Goal: Information Seeking & Learning: Learn about a topic

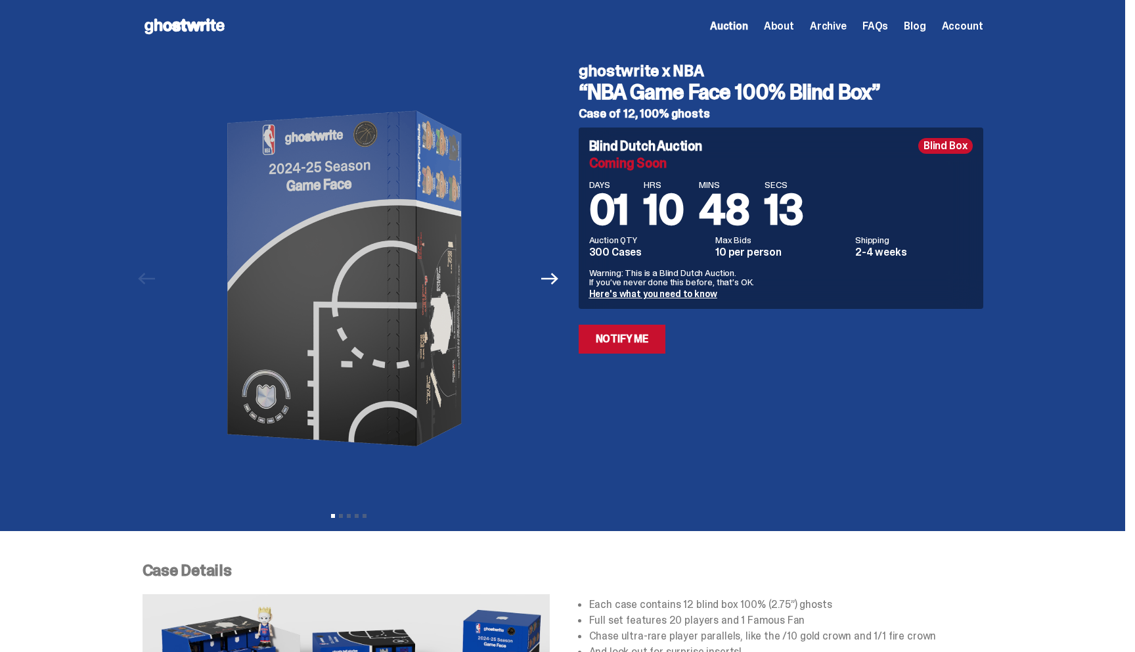
click at [834, 25] on span "Archive" at bounding box center [828, 26] width 37 height 11
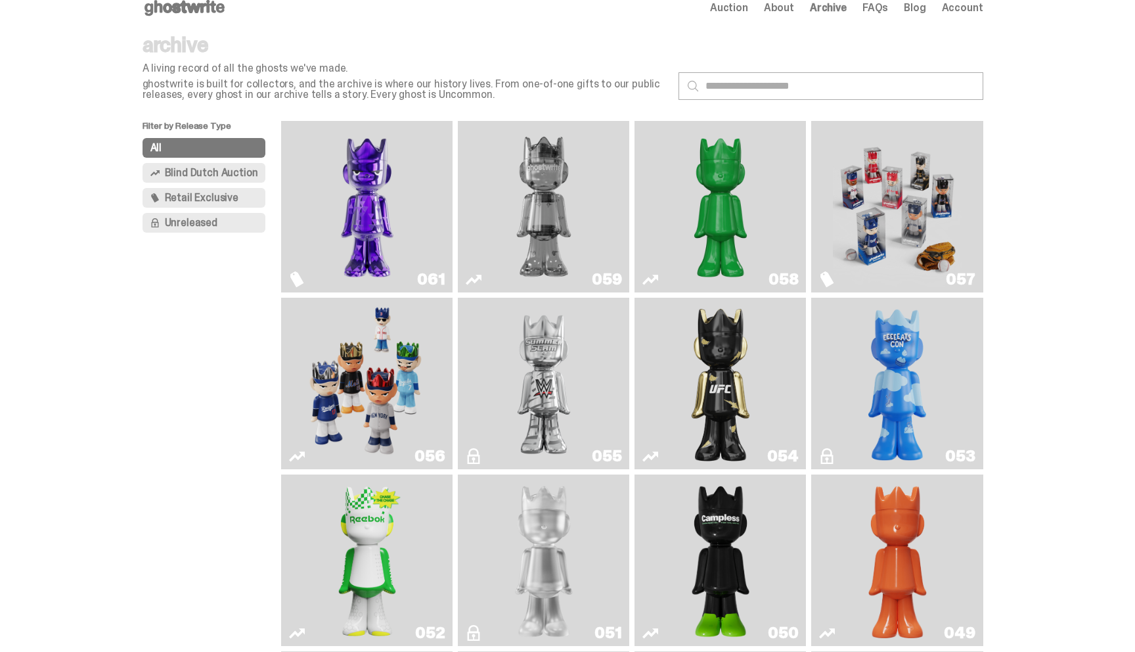
scroll to position [13, 0]
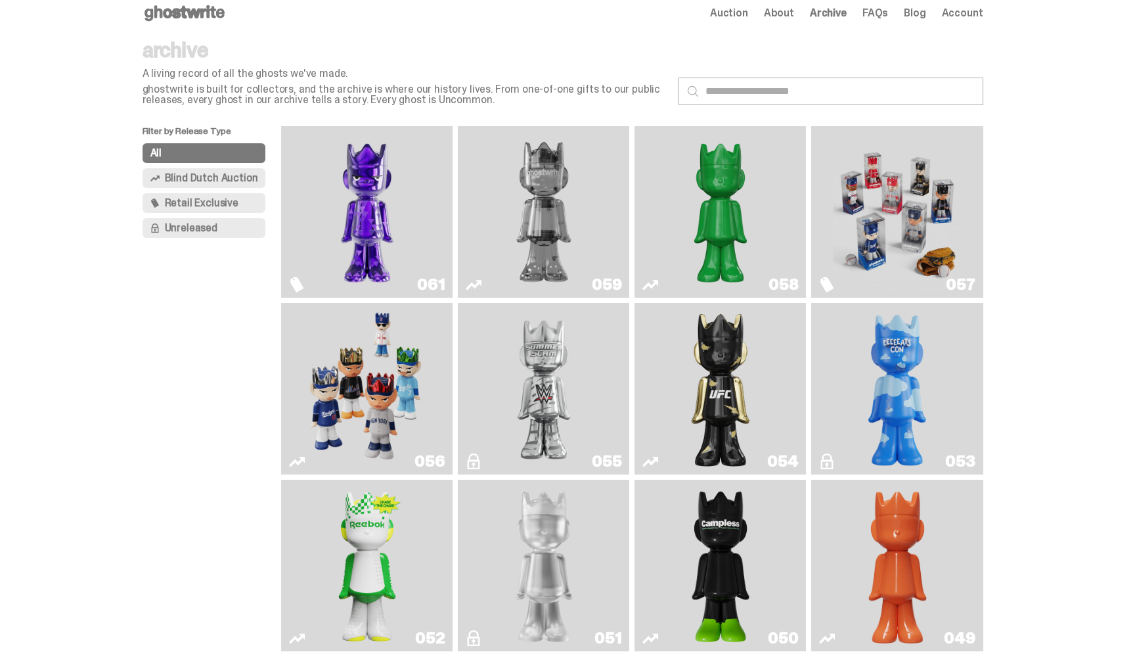
click at [679, 190] on img "Schrödinger's ghost: Sunday Green" at bounding box center [720, 211] width 129 height 161
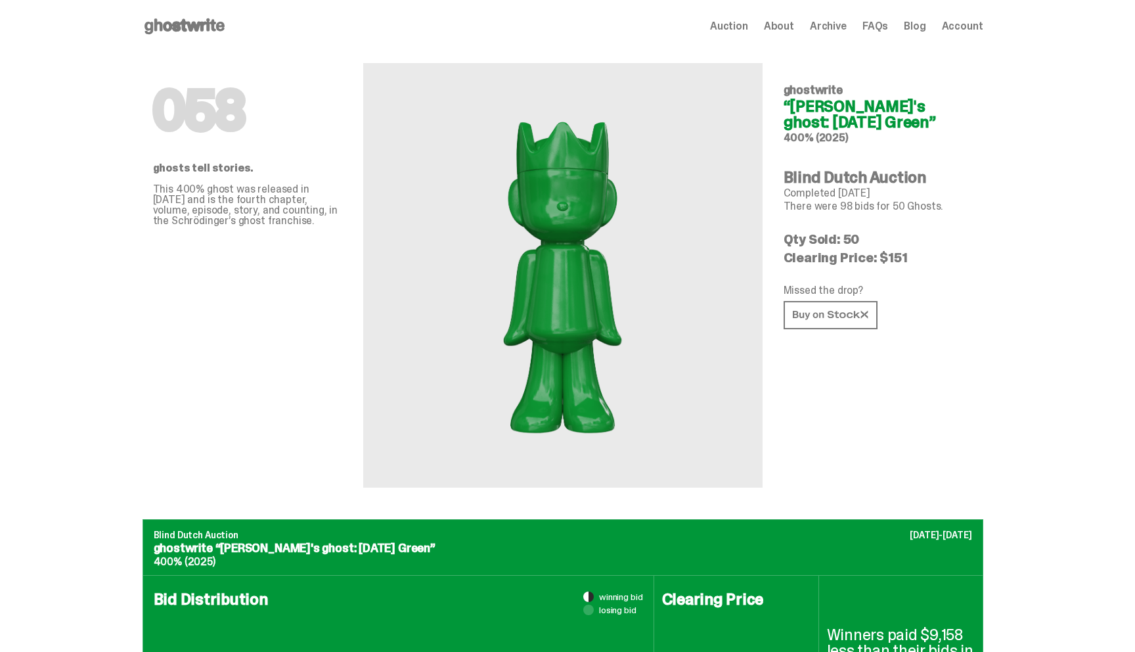
click at [788, 25] on span "About" at bounding box center [779, 26] width 30 height 11
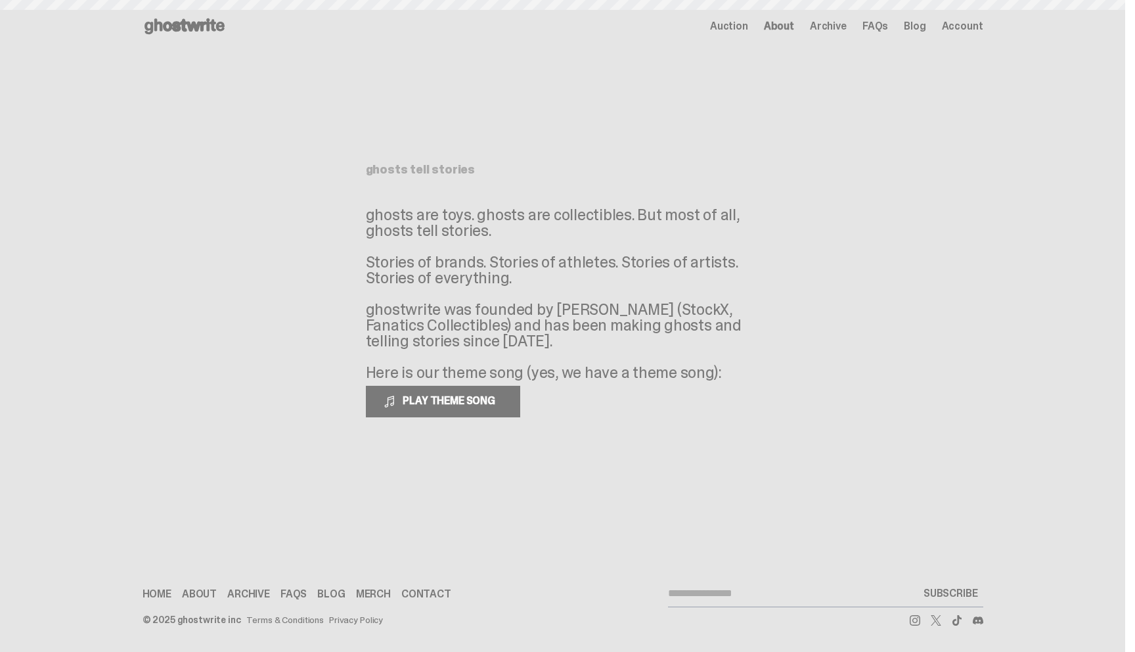
click at [834, 25] on span "Archive" at bounding box center [828, 26] width 37 height 11
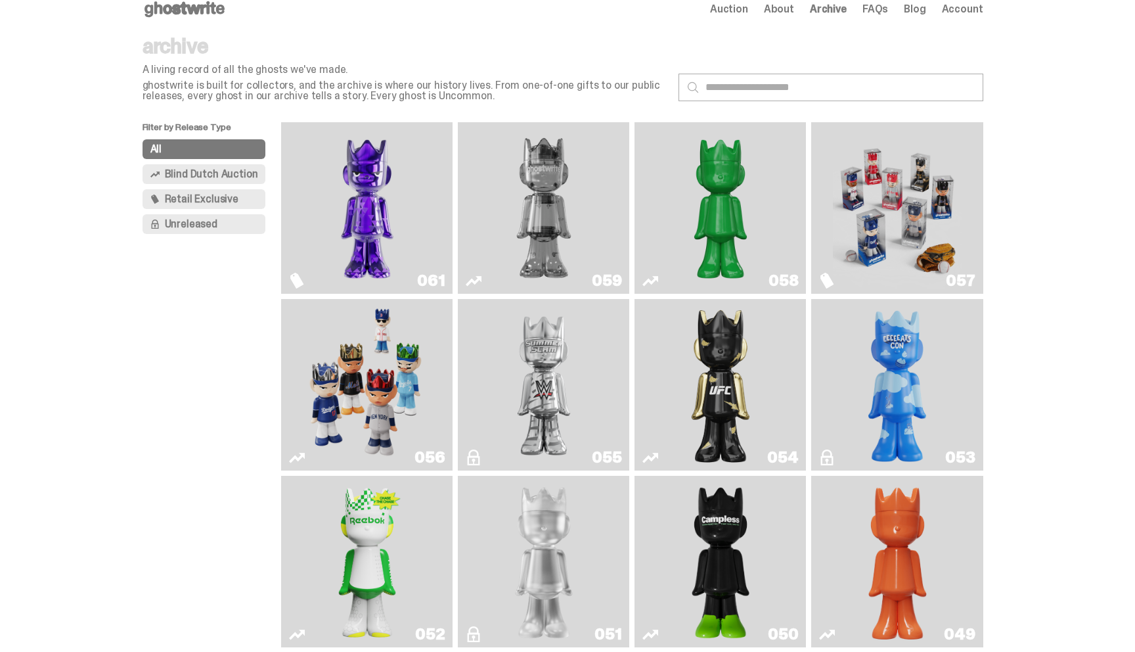
scroll to position [7, 0]
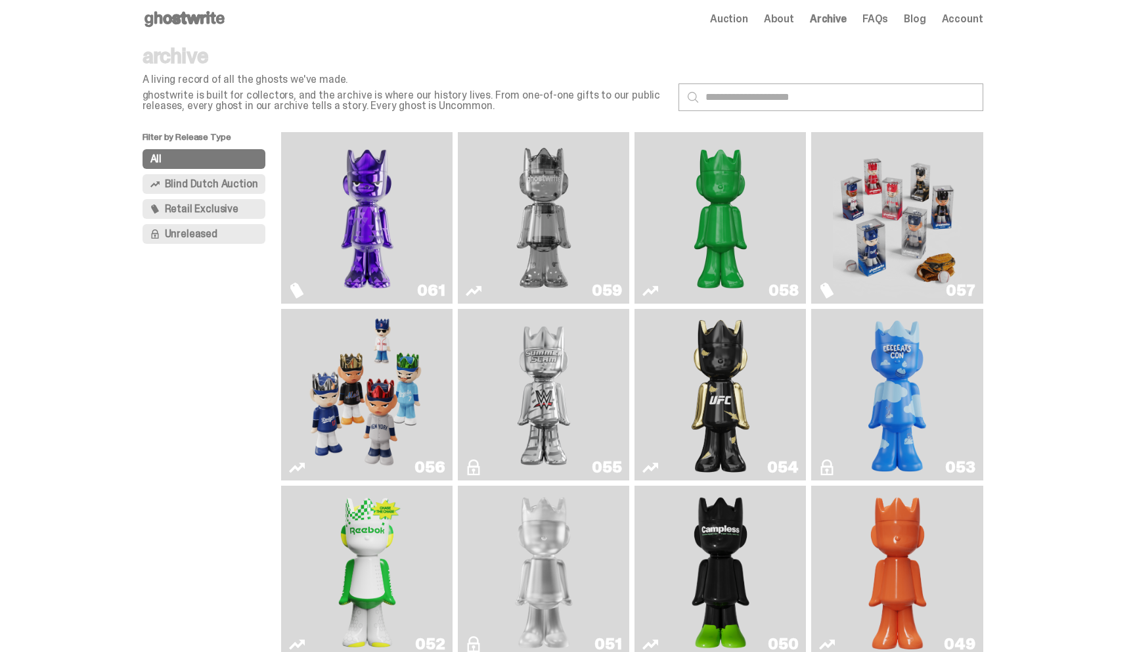
click at [361, 417] on img "Game Face (2025)" at bounding box center [367, 394] width 129 height 161
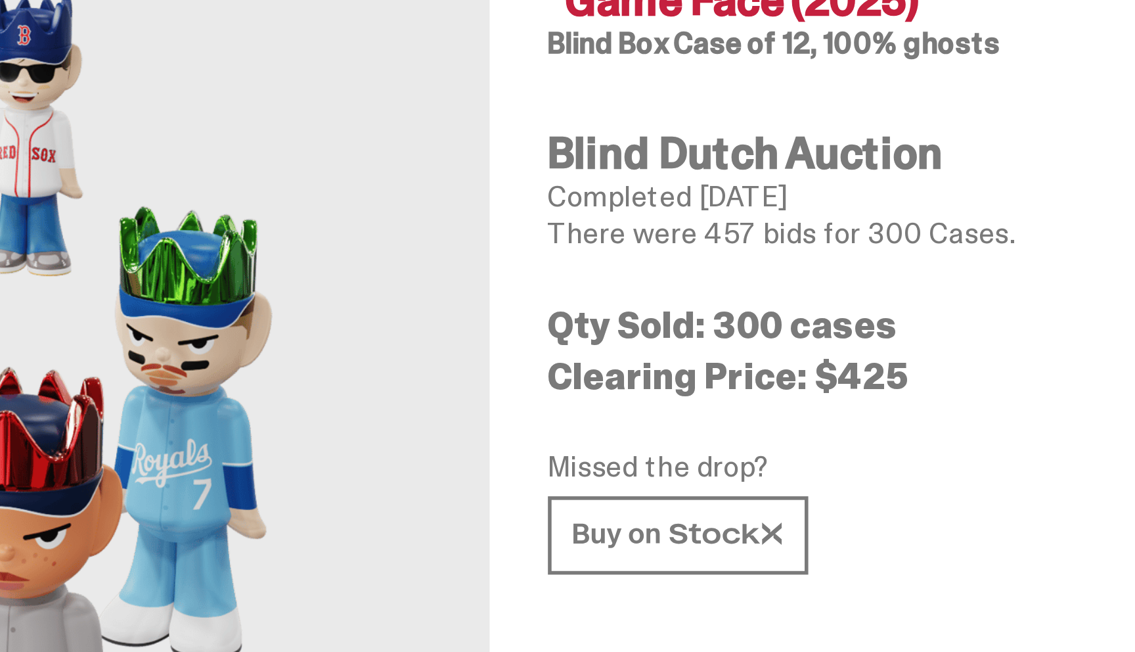
drag, startPoint x: 788, startPoint y: 222, endPoint x: 915, endPoint y: 238, distance: 127.8
click at [915, 238] on div "056 ghosts tell stories. The ghostwrite x MLB "Game Face" set chronicles the 20…" at bounding box center [563, 286] width 841 height 466
click at [924, 249] on div "056 ghostwrite x MLB “Game Face (2025)” Blind Box Case of 12, 100% ghosts Blind…" at bounding box center [878, 270] width 189 height 435
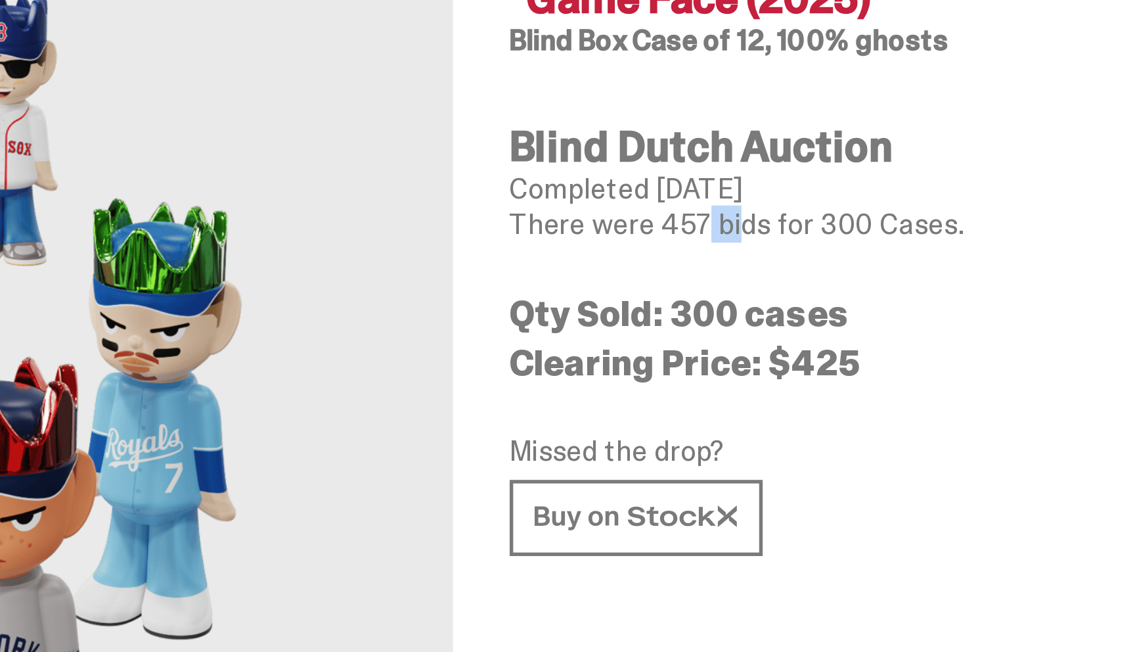
drag, startPoint x: 841, startPoint y: 192, endPoint x: 859, endPoint y: 192, distance: 17.7
click at [859, 192] on p "There were 457 bids for 300 Cases." at bounding box center [878, 190] width 189 height 11
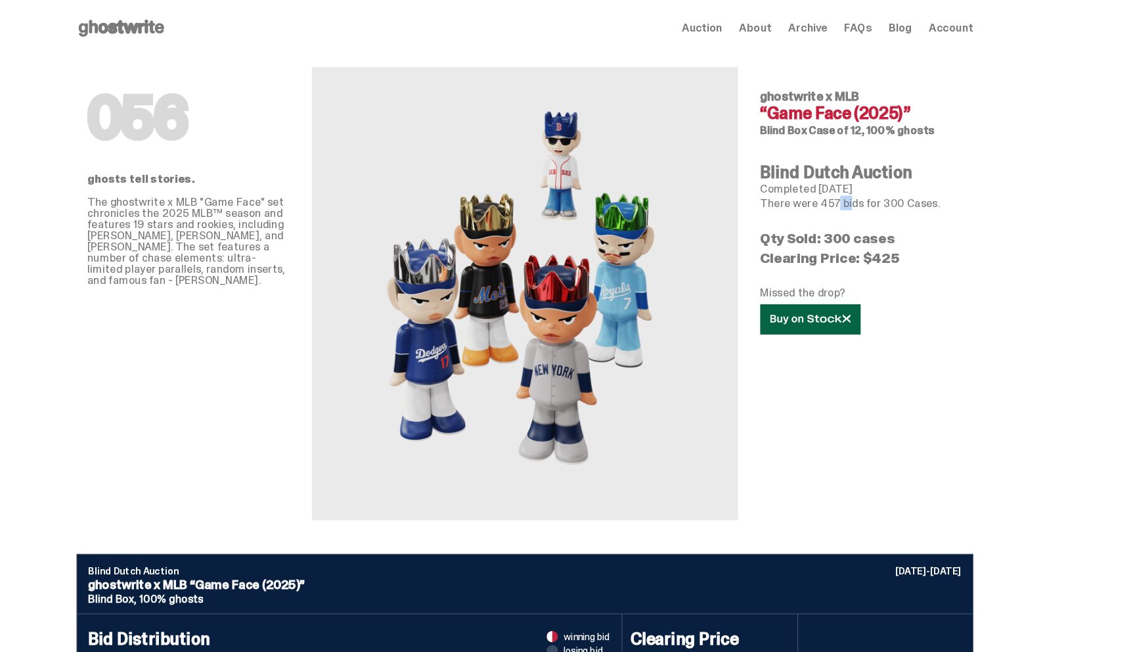
click at [815, 302] on icon at bounding box center [831, 299] width 76 height 10
click at [837, 27] on span "Archive" at bounding box center [828, 26] width 37 height 11
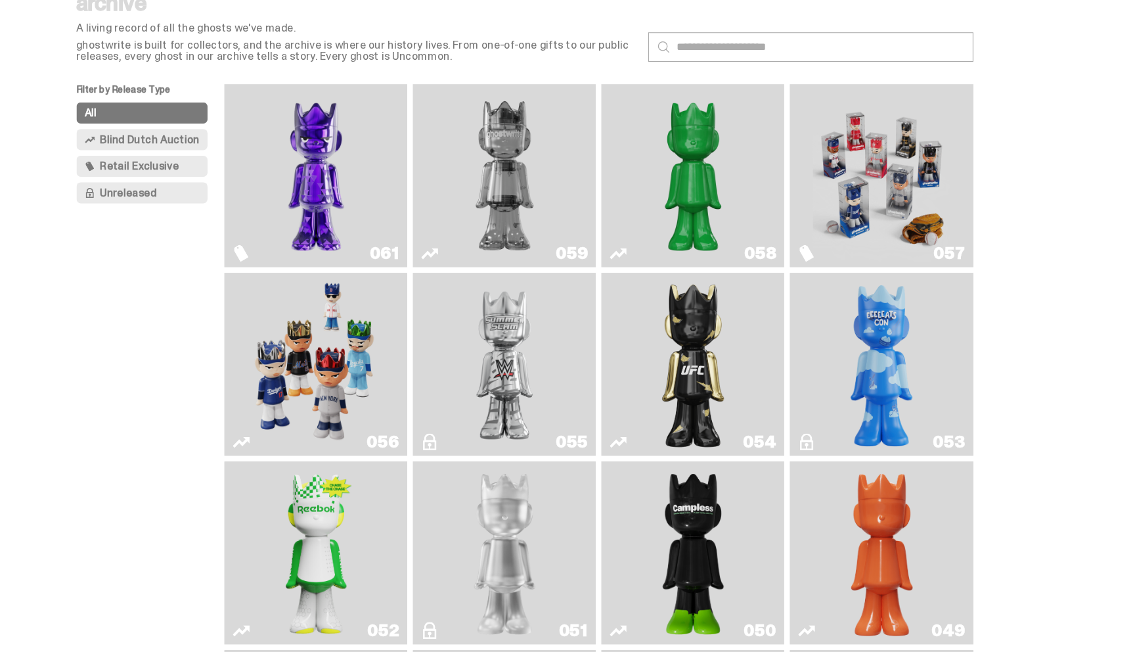
scroll to position [28, 0]
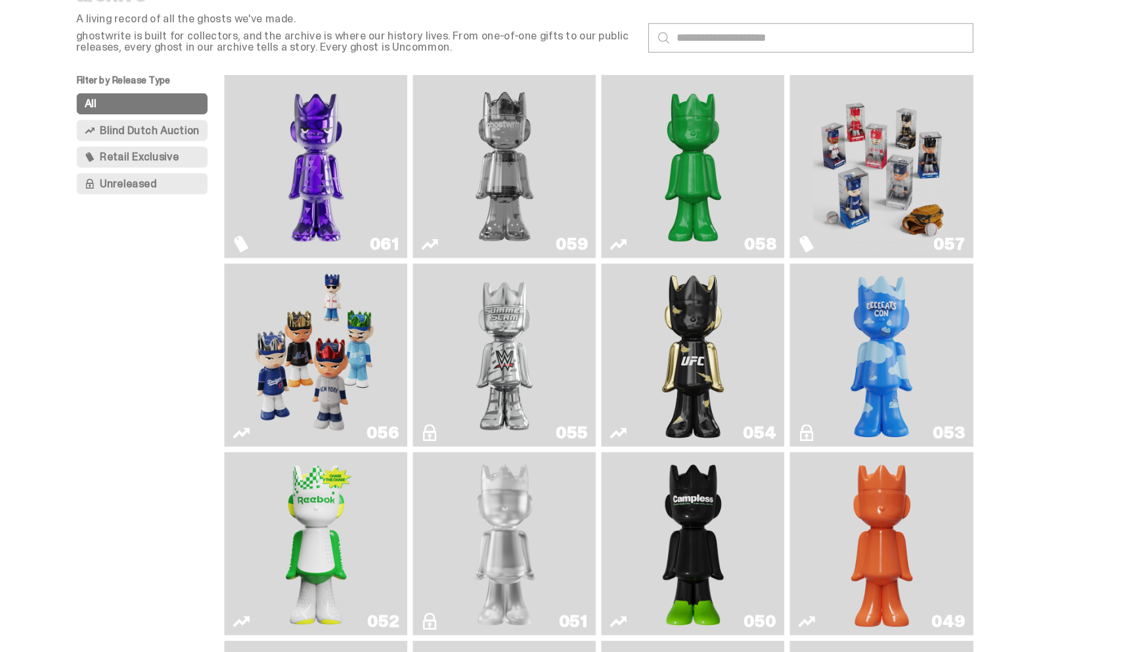
click at [706, 197] on img "Schrödinger's ghost: Sunday Green" at bounding box center [720, 196] width 129 height 161
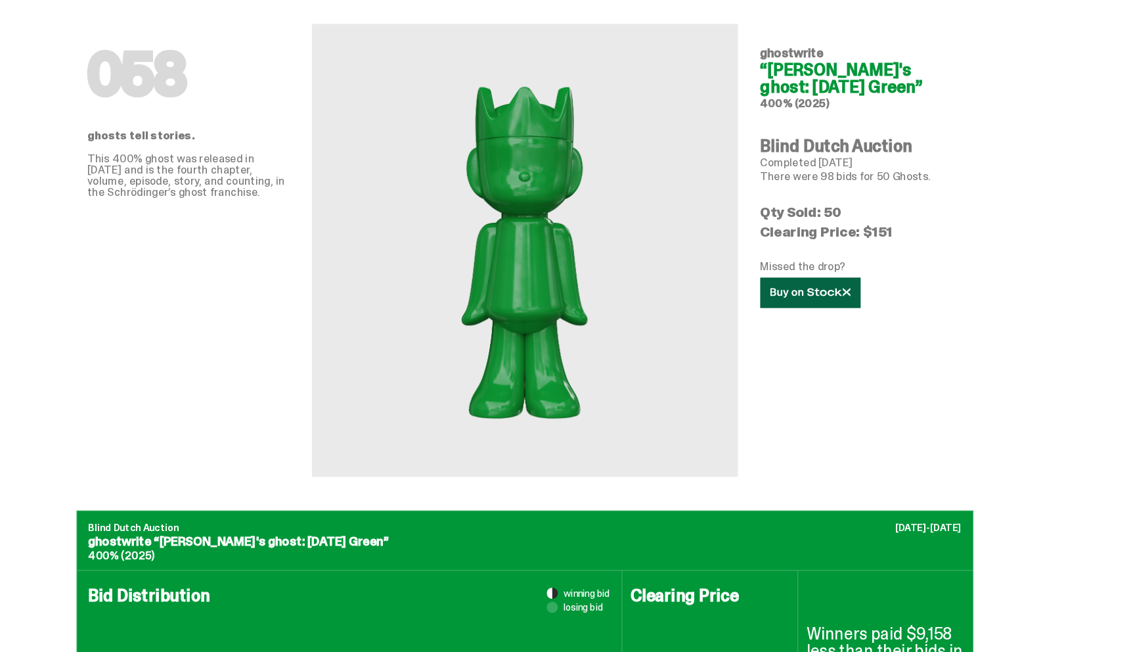
click at [804, 325] on link at bounding box center [831, 315] width 94 height 28
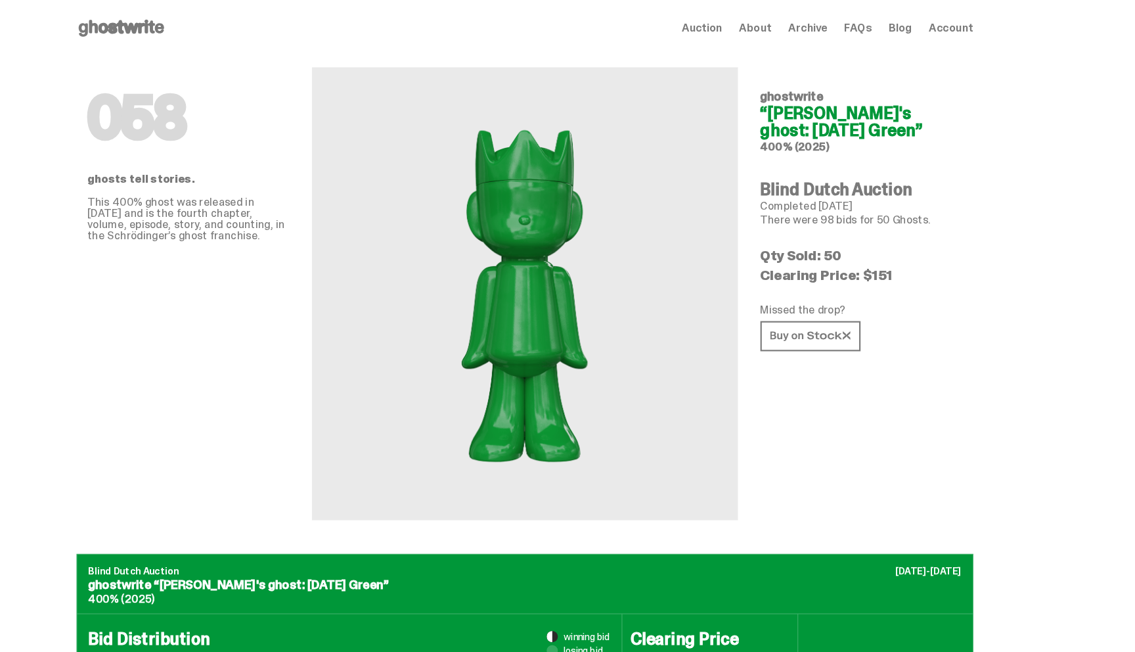
click at [843, 26] on span "Archive" at bounding box center [828, 26] width 37 height 11
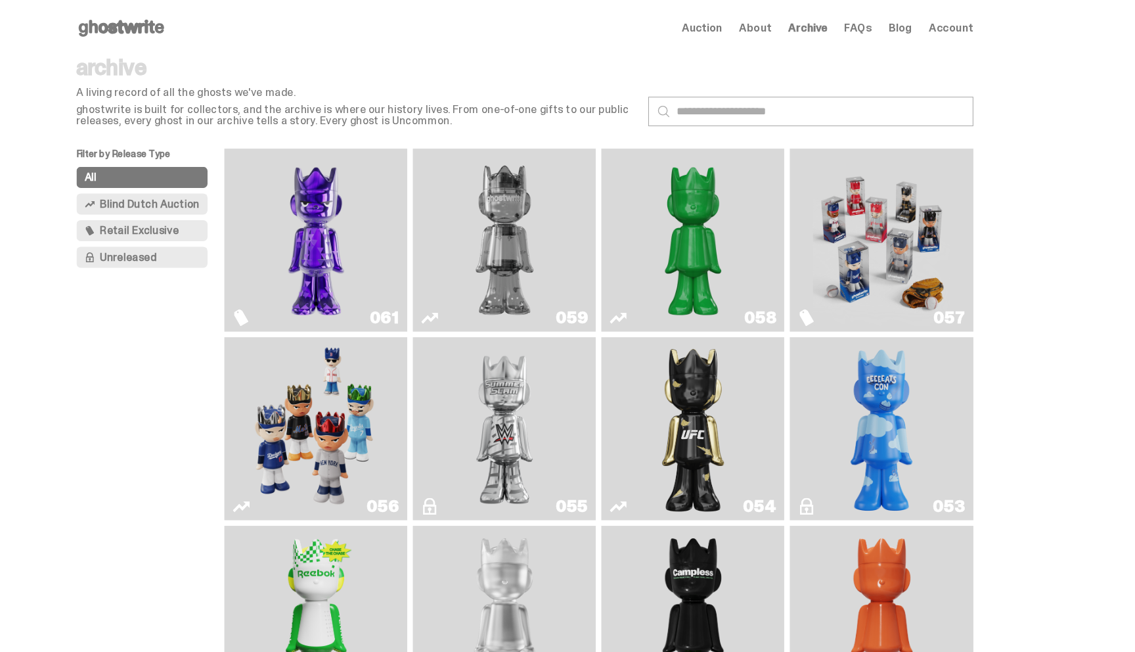
click at [488, 212] on img "Two" at bounding box center [544, 225] width 129 height 161
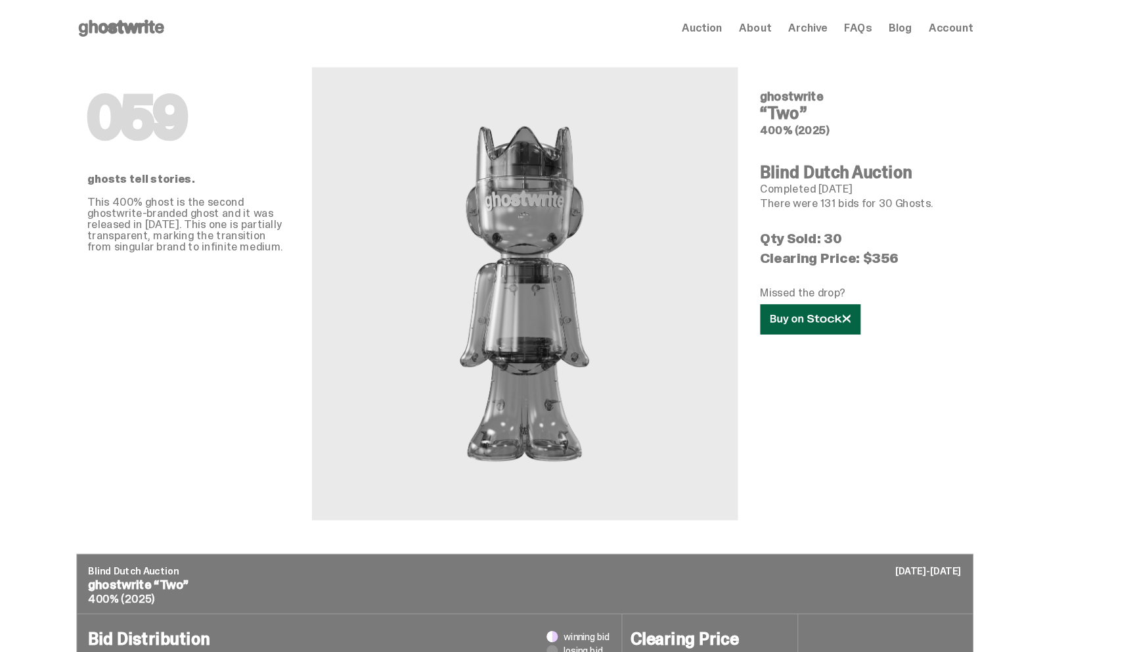
click at [857, 304] on link at bounding box center [831, 299] width 94 height 28
click at [738, 22] on span "Auction" at bounding box center [729, 26] width 38 height 11
